Goal: Register for event/course

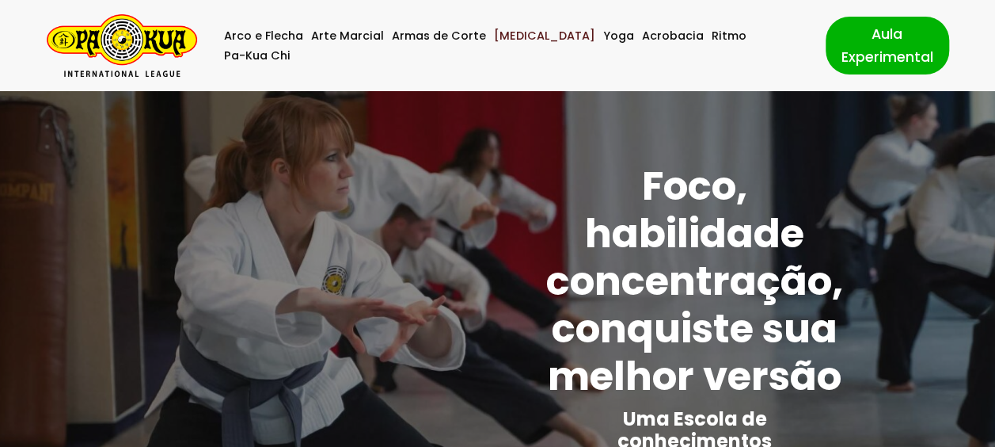
click at [513, 46] on link "[MEDICAL_DATA]" at bounding box center [544, 36] width 101 height 20
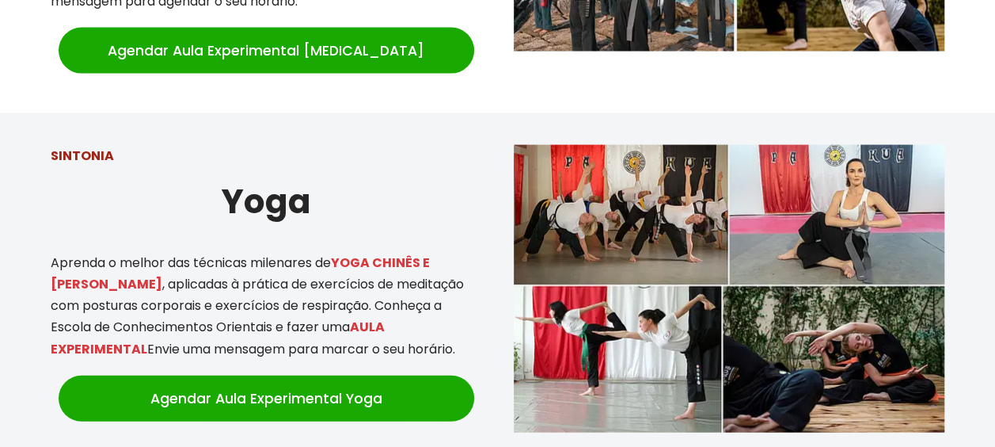
scroll to position [1542, 0]
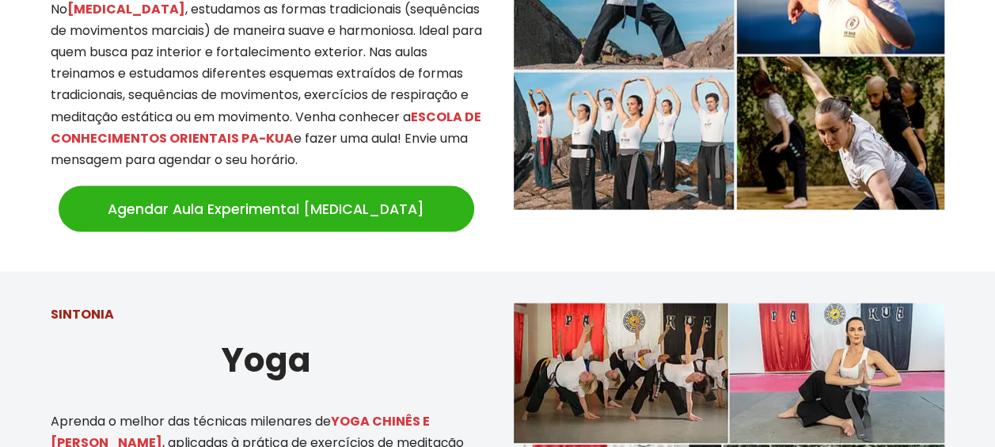
click at [263, 195] on link "Agendar Aula Experimental Tai Chi" at bounding box center [267, 209] width 416 height 46
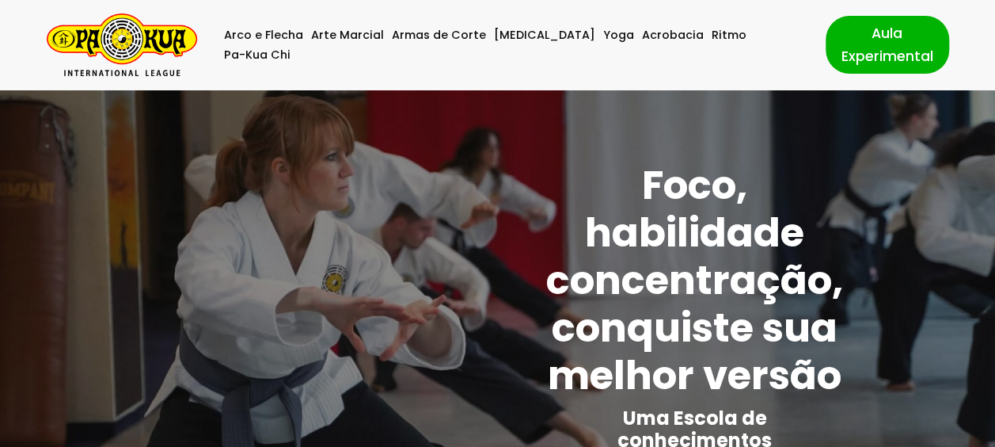
scroll to position [0, 0]
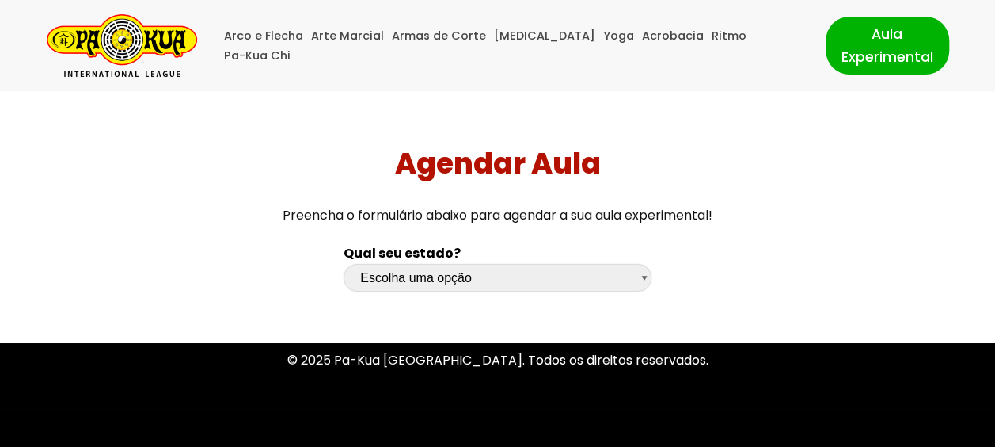
click at [647, 277] on select "Escolha uma opção [GEOGRAPHIC_DATA] [GEOGRAPHIC_DATA] [GEOGRAPHIC_DATA] [GEOGRA…" at bounding box center [498, 278] width 308 height 28
